Goal: Task Accomplishment & Management: Manage account settings

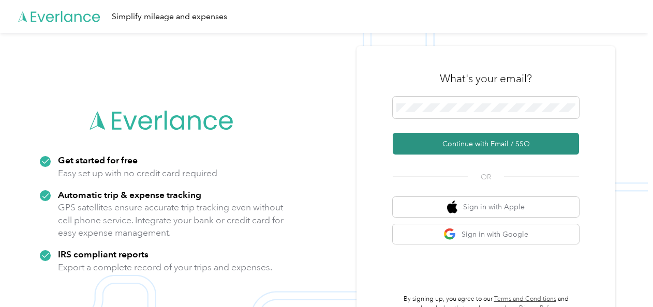
click at [456, 143] on button "Continue with Email / SSO" at bounding box center [486, 144] width 186 height 22
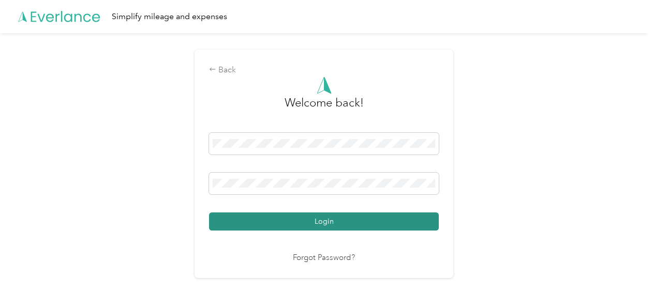
click at [365, 216] on button "Login" at bounding box center [324, 222] width 230 height 18
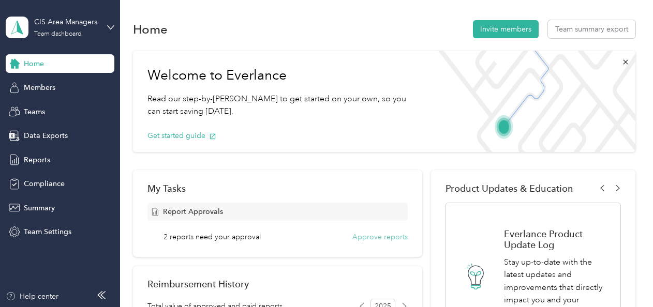
click at [354, 235] on button "Approve reports" at bounding box center [379, 237] width 55 height 11
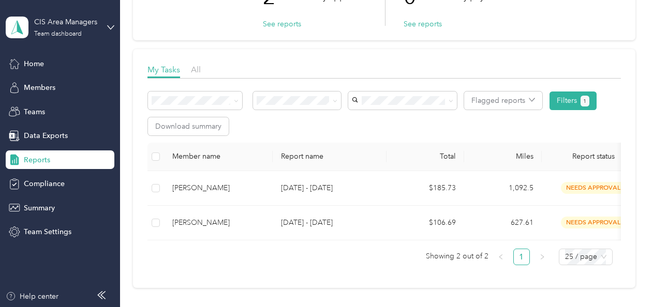
scroll to position [101, 0]
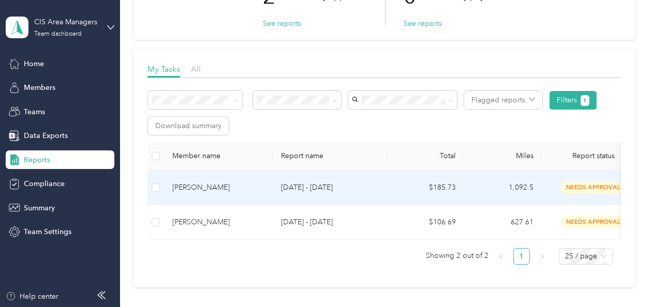
click at [522, 186] on td "1,092.5" at bounding box center [503, 188] width 78 height 35
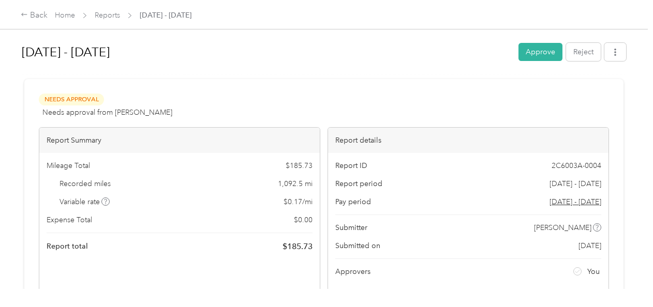
drag, startPoint x: 621, startPoint y: 98, endPoint x: 621, endPoint y: 146, distance: 47.6
drag, startPoint x: 621, startPoint y: 146, endPoint x: 630, endPoint y: 198, distance: 53.1
click at [630, 198] on div "[DATE] - [DATE] Approve Reject Needs Approval Needs approval from [PERSON_NAME]…" at bounding box center [323, 144] width 647 height 289
click at [508, 292] on div "Back Home Reports [DATE] - [DATE] [DATE] - [DATE] Approve Reject Needs Approval…" at bounding box center [323, 153] width 647 height 307
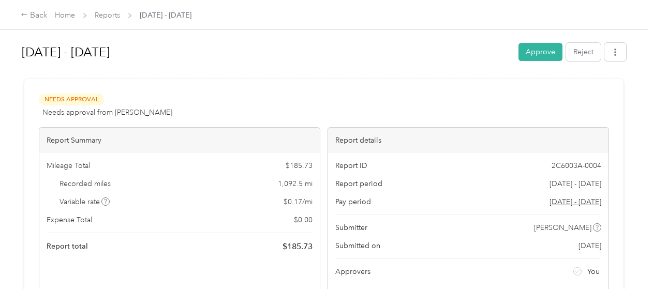
click at [636, 96] on div "[DATE] - [DATE] Approve Reject Needs Approval Needs approval from [PERSON_NAME]…" at bounding box center [323, 144] width 647 height 289
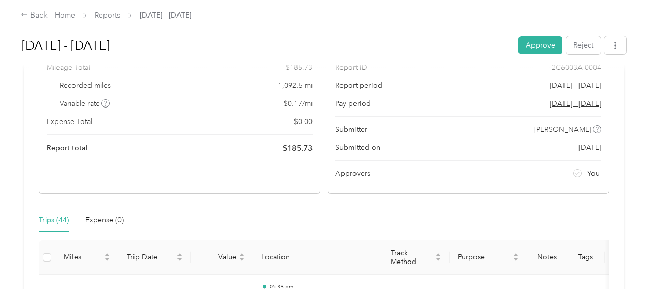
scroll to position [69, 0]
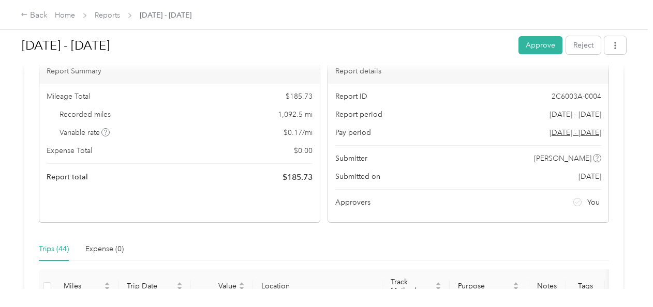
click at [235, 292] on div "Back Home Reports [DATE] - [DATE] [DATE] - [DATE] Approve Reject Needs Approval…" at bounding box center [323, 153] width 647 height 307
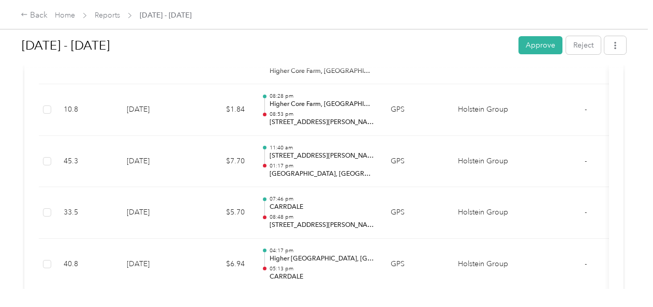
scroll to position [2180, 0]
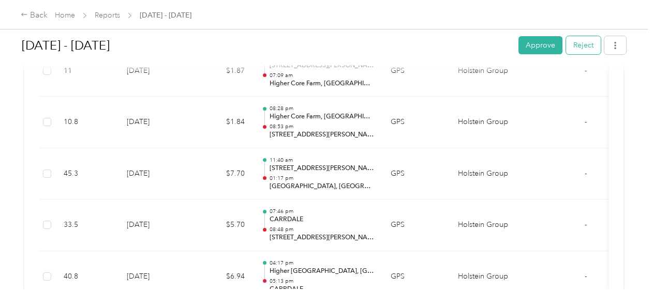
click at [586, 48] on button "Reject" at bounding box center [583, 45] width 35 height 18
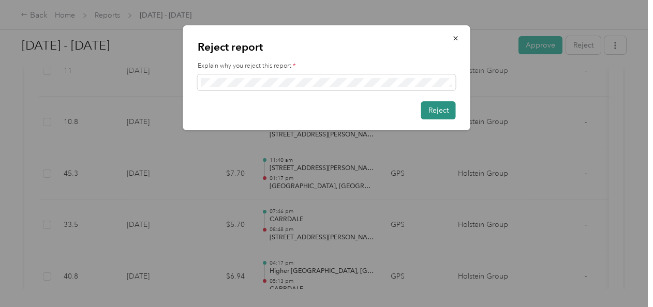
click at [439, 108] on button "Reject" at bounding box center [438, 110] width 35 height 18
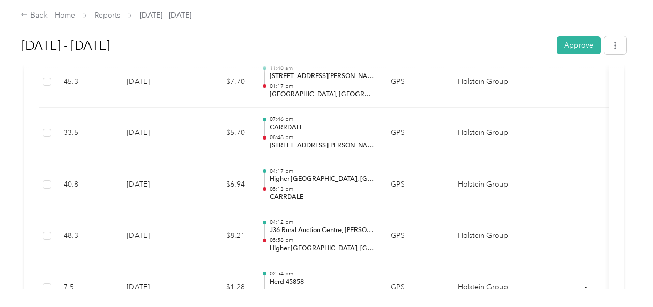
scroll to position [2168, 0]
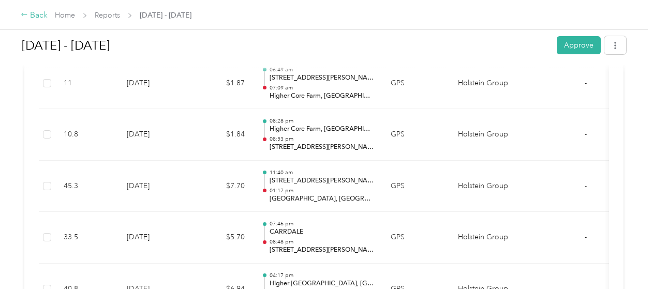
click at [22, 13] on icon at bounding box center [24, 14] width 7 height 7
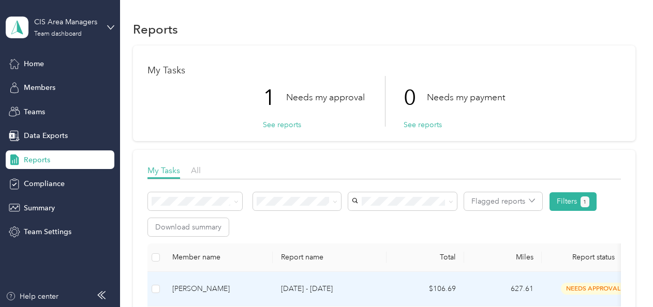
click at [442, 290] on td "$106.69" at bounding box center [425, 289] width 78 height 35
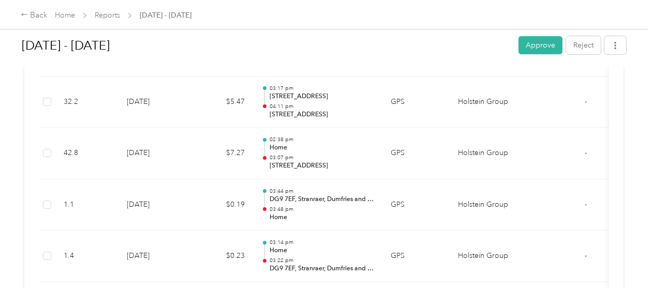
scroll to position [1557, 0]
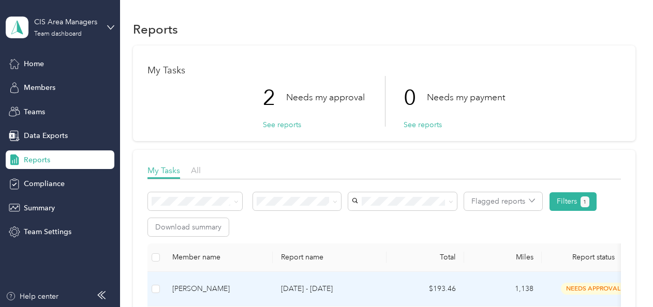
click at [583, 289] on span "needs approval" at bounding box center [593, 289] width 65 height 12
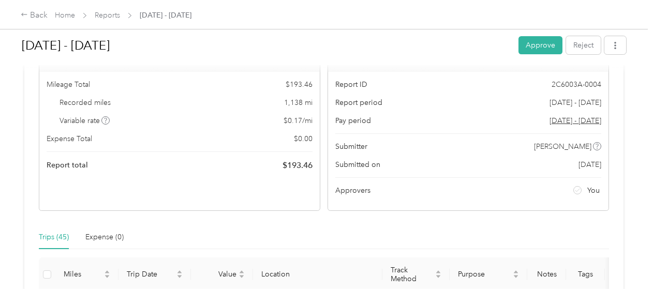
scroll to position [68, 0]
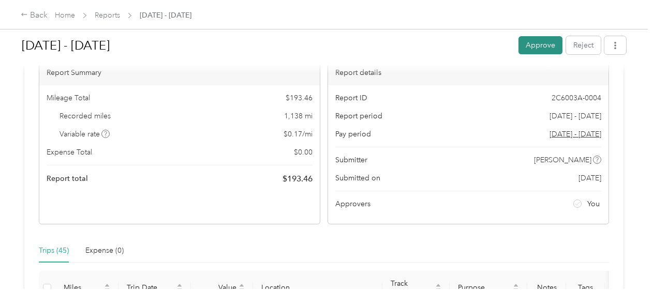
click at [539, 43] on button "Approve" at bounding box center [540, 45] width 44 height 18
